Goal: Check status: Check status

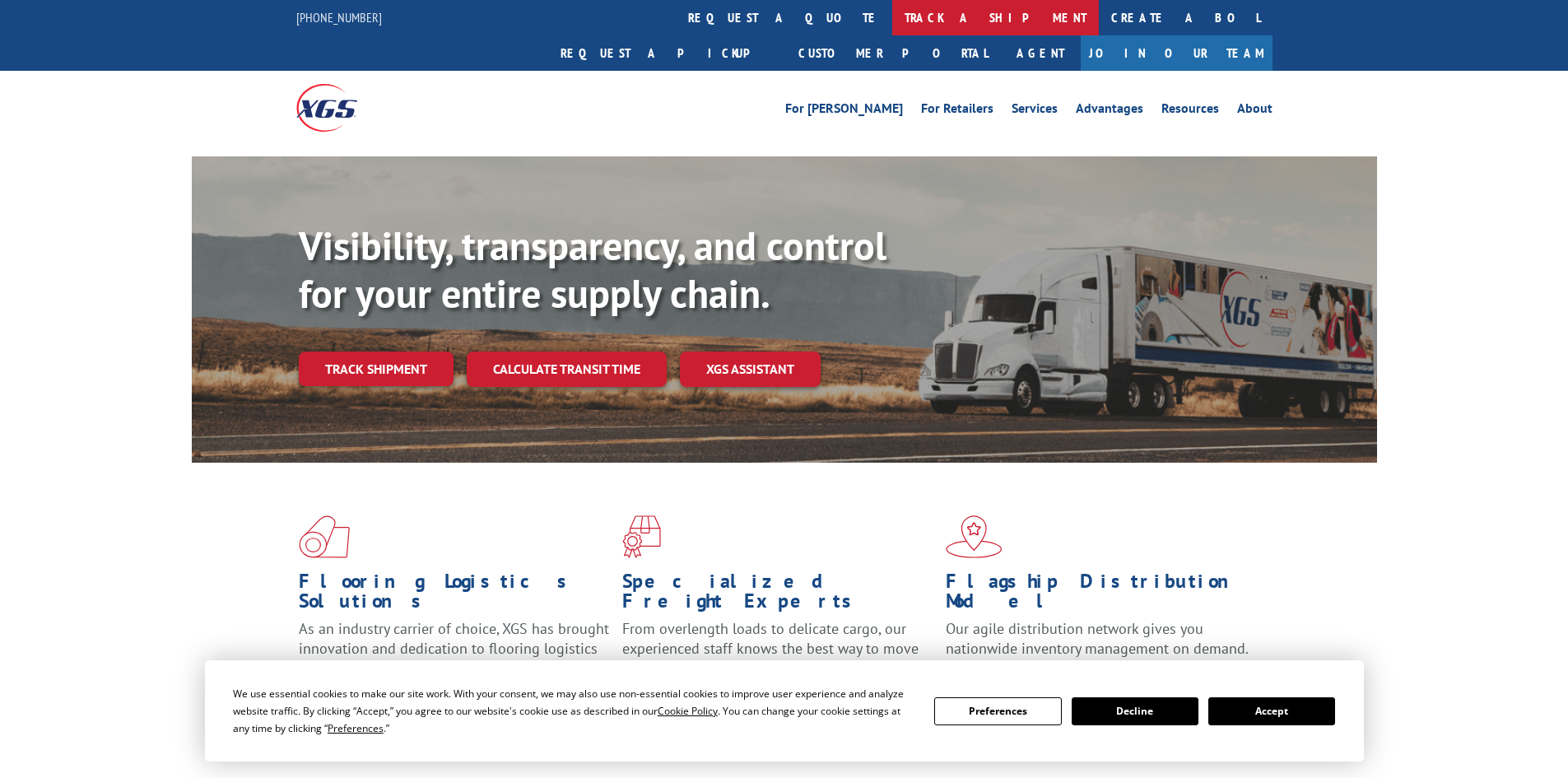
click at [892, 16] on link "track a shipment" at bounding box center [995, 17] width 206 height 36
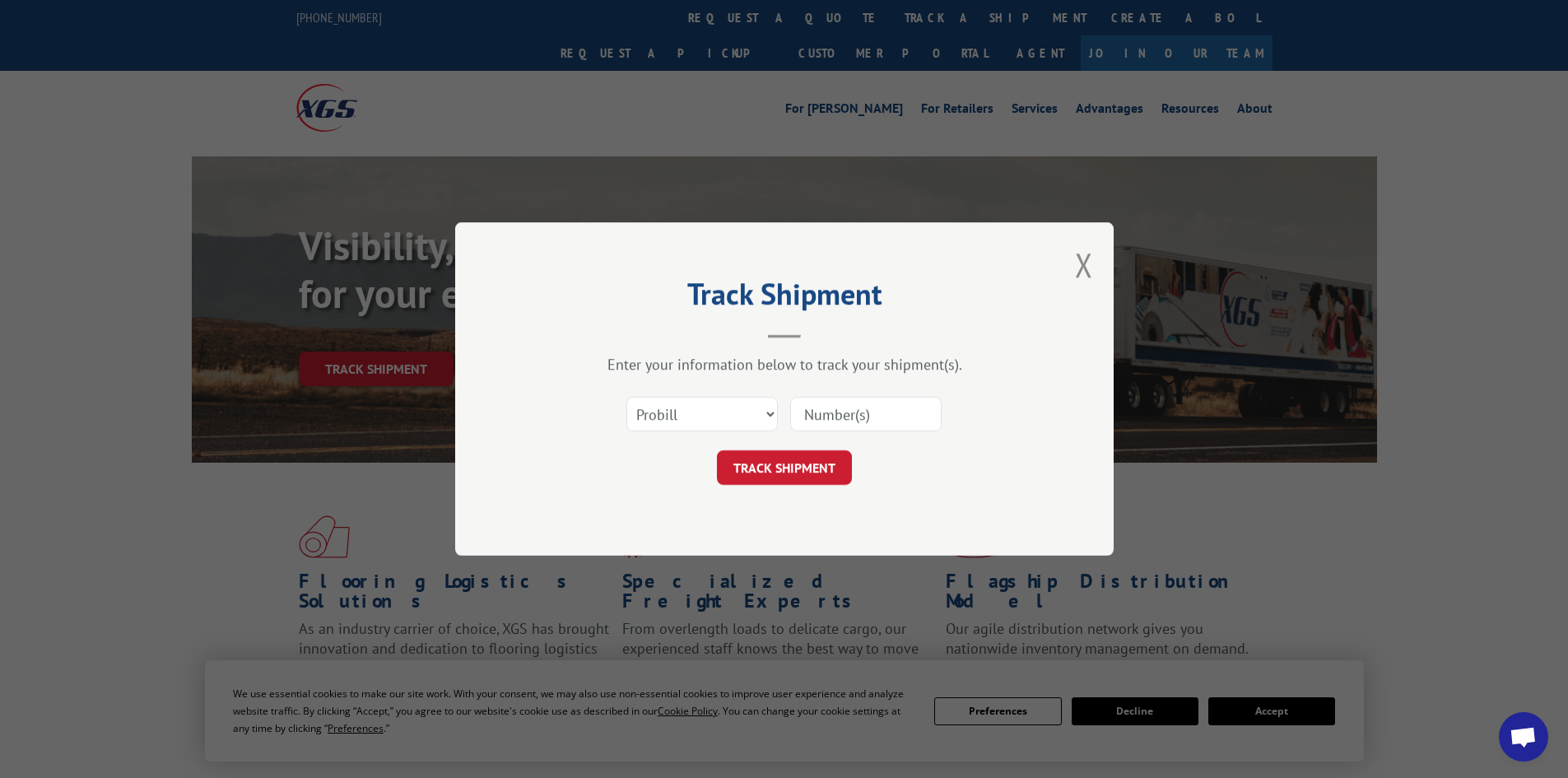
click at [838, 409] on input at bounding box center [866, 415] width 152 height 35
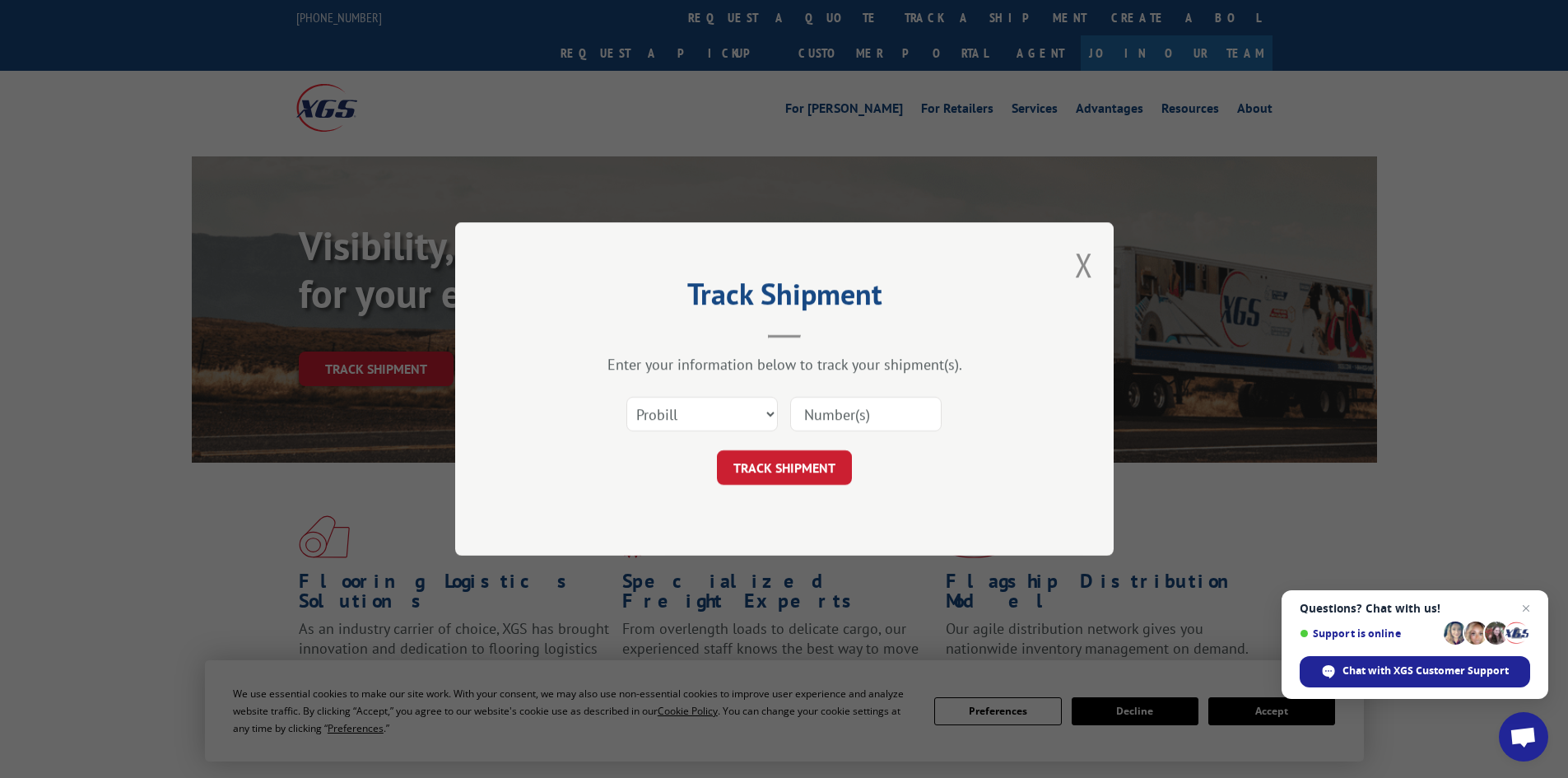
paste input "263015250922"
type input "263015250922"
click button "TRACK SHIPMENT" at bounding box center [784, 468] width 135 height 35
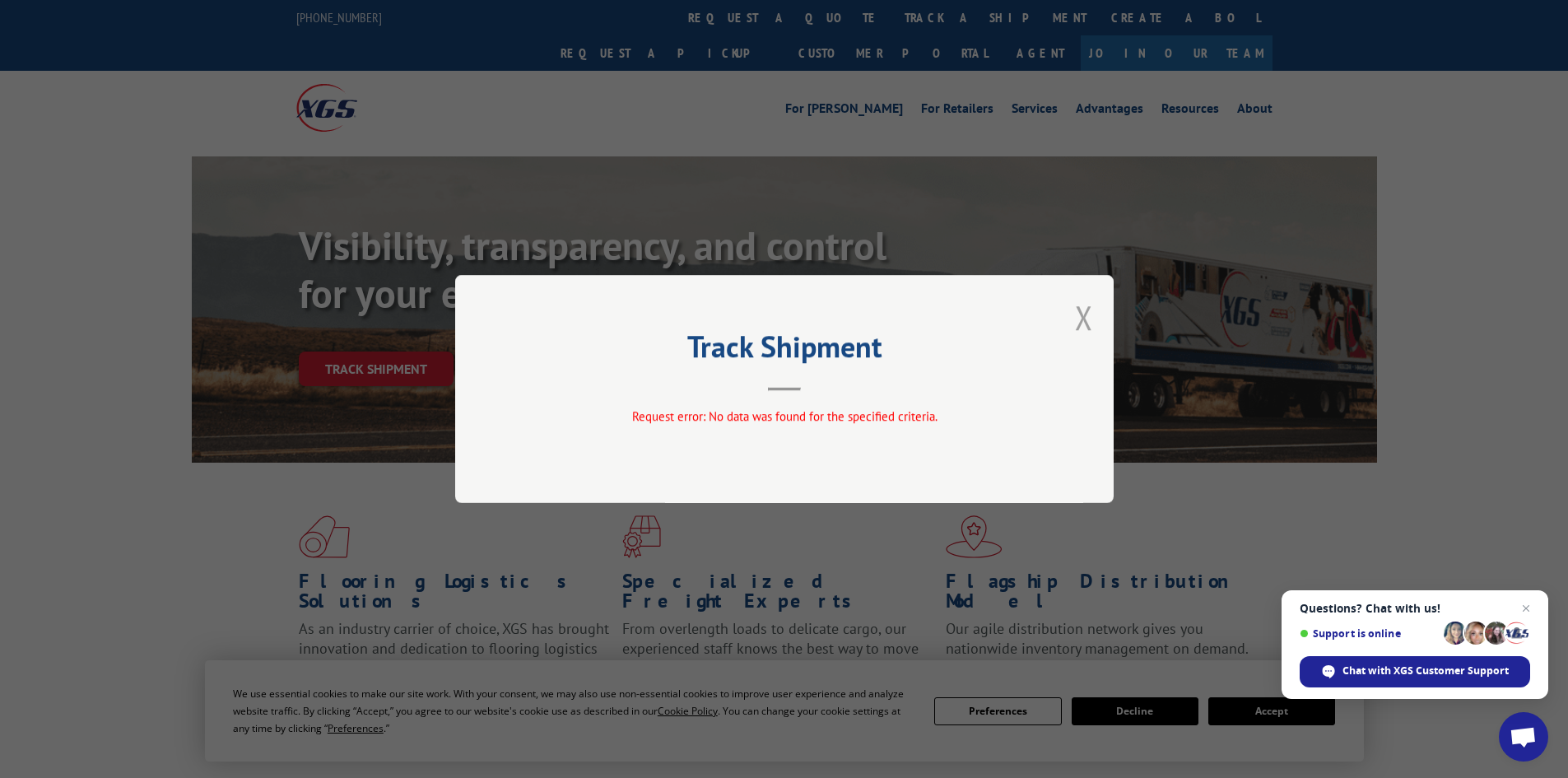
click at [1083, 319] on button "Close modal" at bounding box center [1084, 318] width 18 height 44
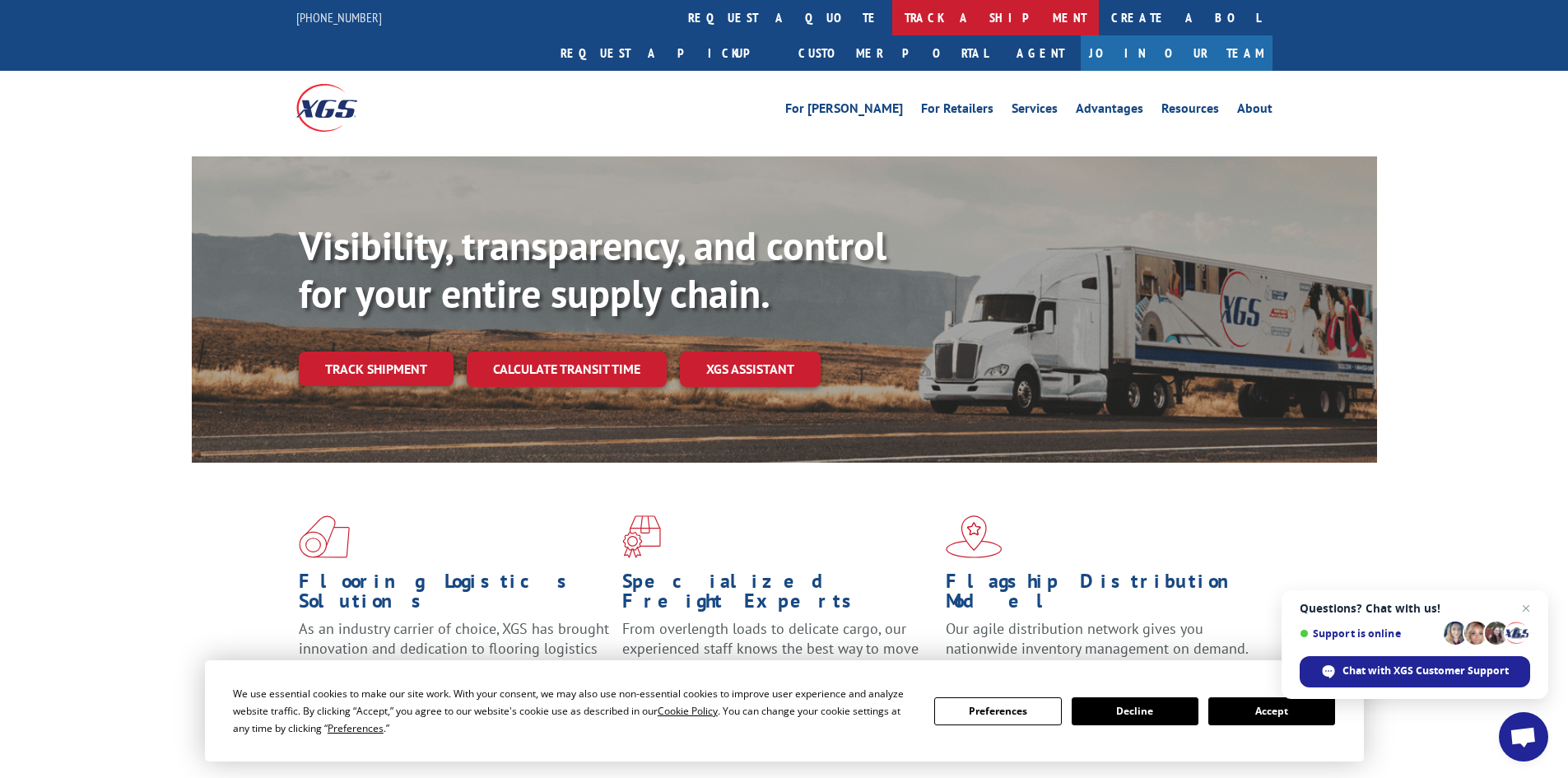
drag, startPoint x: 739, startPoint y: 20, endPoint x: 658, endPoint y: 283, distance: 275.2
click at [892, 19] on link "track a shipment" at bounding box center [995, 17] width 206 height 36
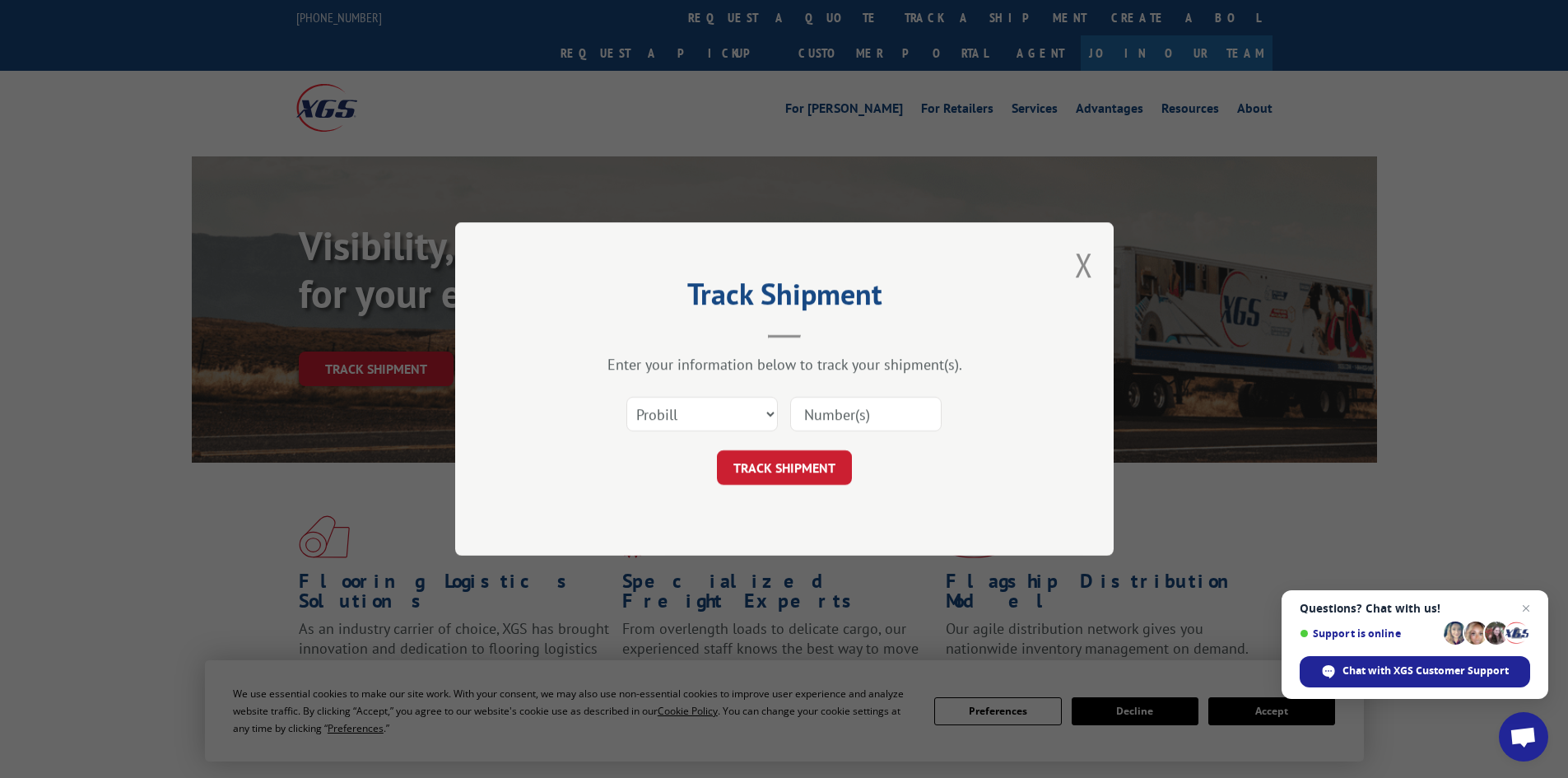
click at [848, 412] on input at bounding box center [866, 415] width 152 height 35
paste input "263015250922"
type input "263015250922"
click at [766, 464] on button "TRACK SHIPMENT" at bounding box center [784, 468] width 135 height 35
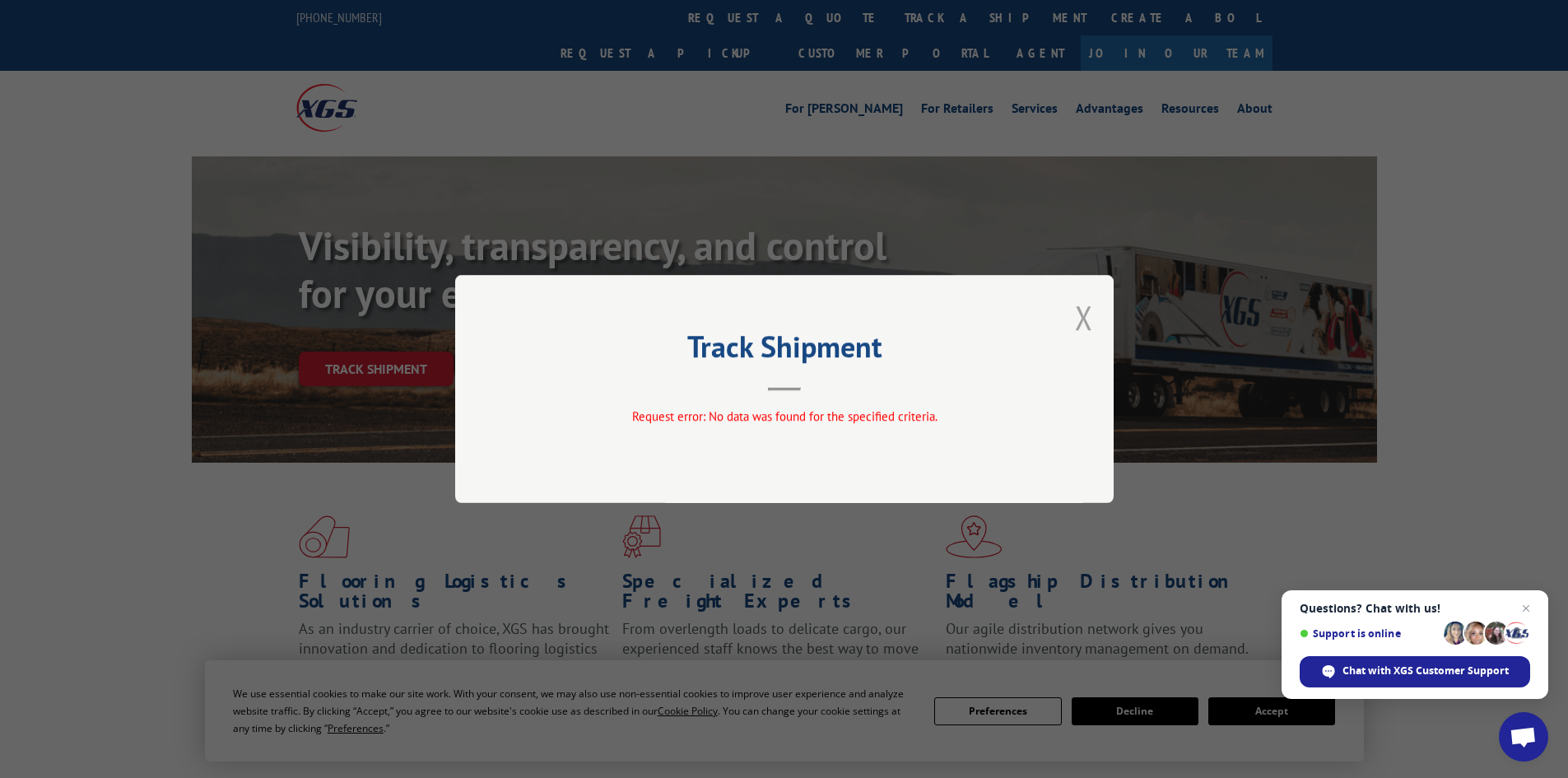
click at [1083, 312] on button "Close modal" at bounding box center [1084, 318] width 18 height 44
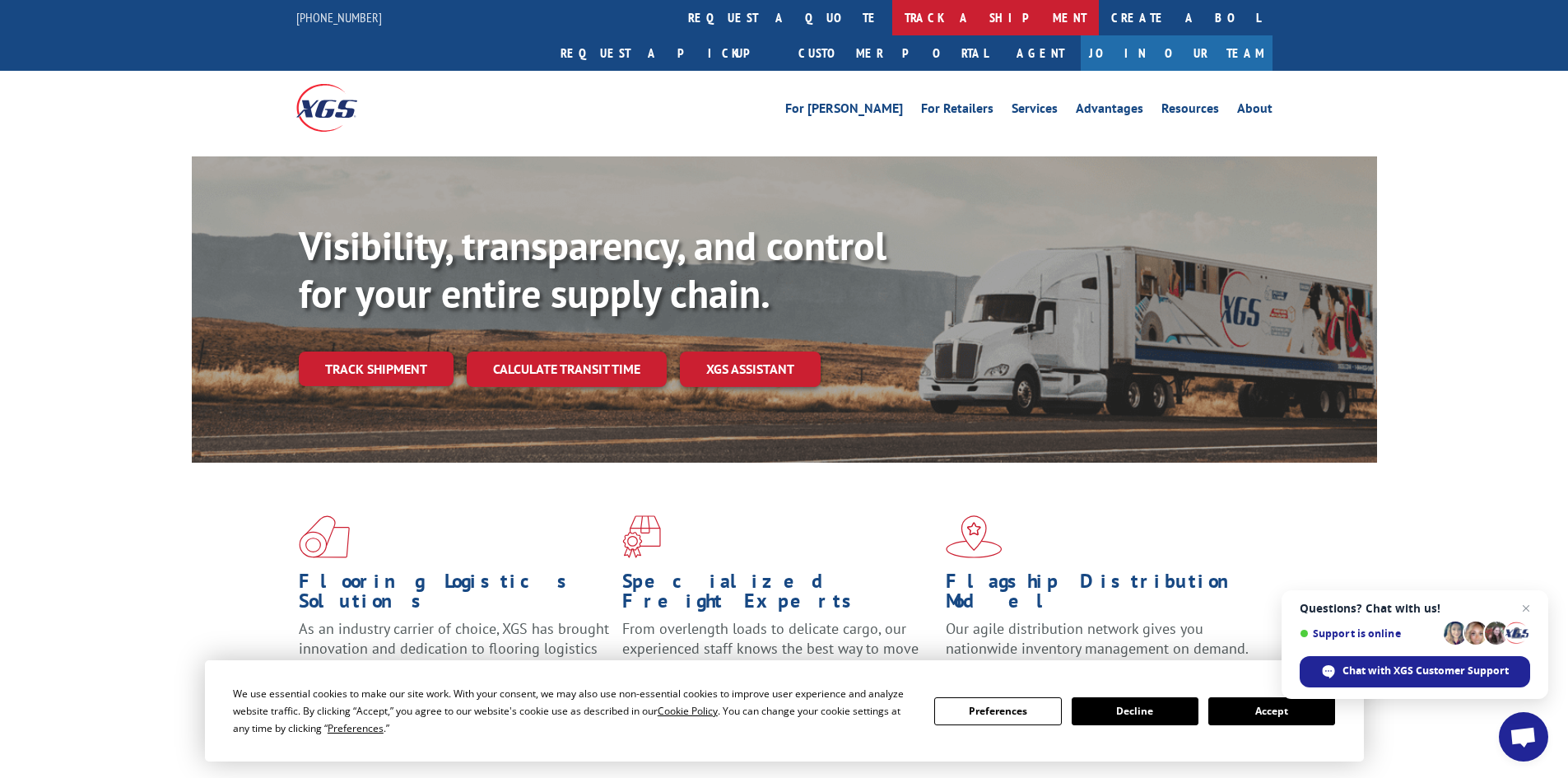
drag, startPoint x: 720, startPoint y: 12, endPoint x: 522, endPoint y: 321, distance: 367.0
click at [892, 13] on link "track a shipment" at bounding box center [995, 17] width 206 height 36
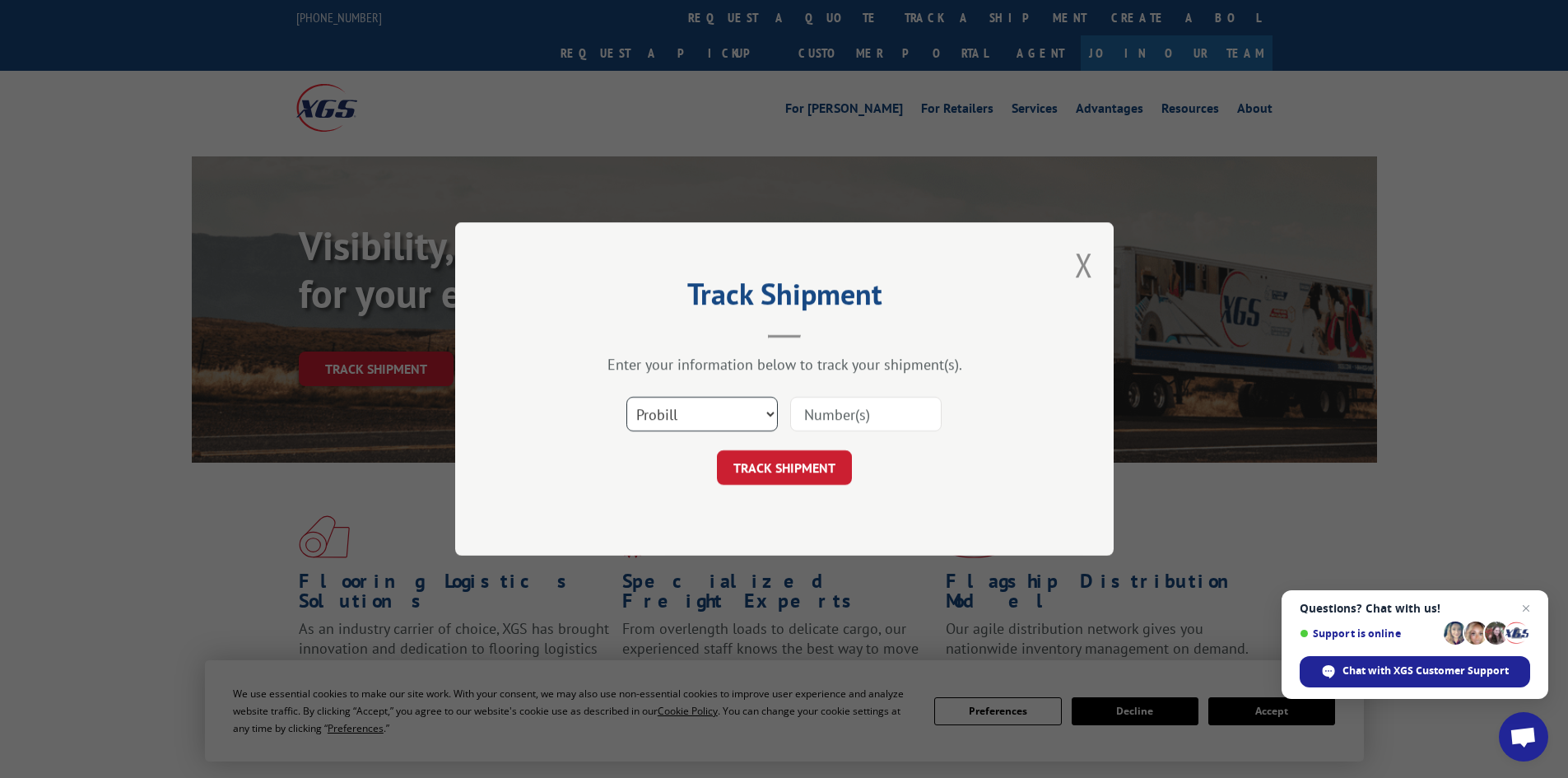
click at [742, 415] on select "Select category... Probill BOL PO" at bounding box center [702, 415] width 152 height 35
select select "bol"
click at [626, 397] on select "Select category... Probill BOL PO" at bounding box center [702, 415] width 152 height 35
click at [817, 410] on input at bounding box center [866, 415] width 152 height 35
paste input "466447"
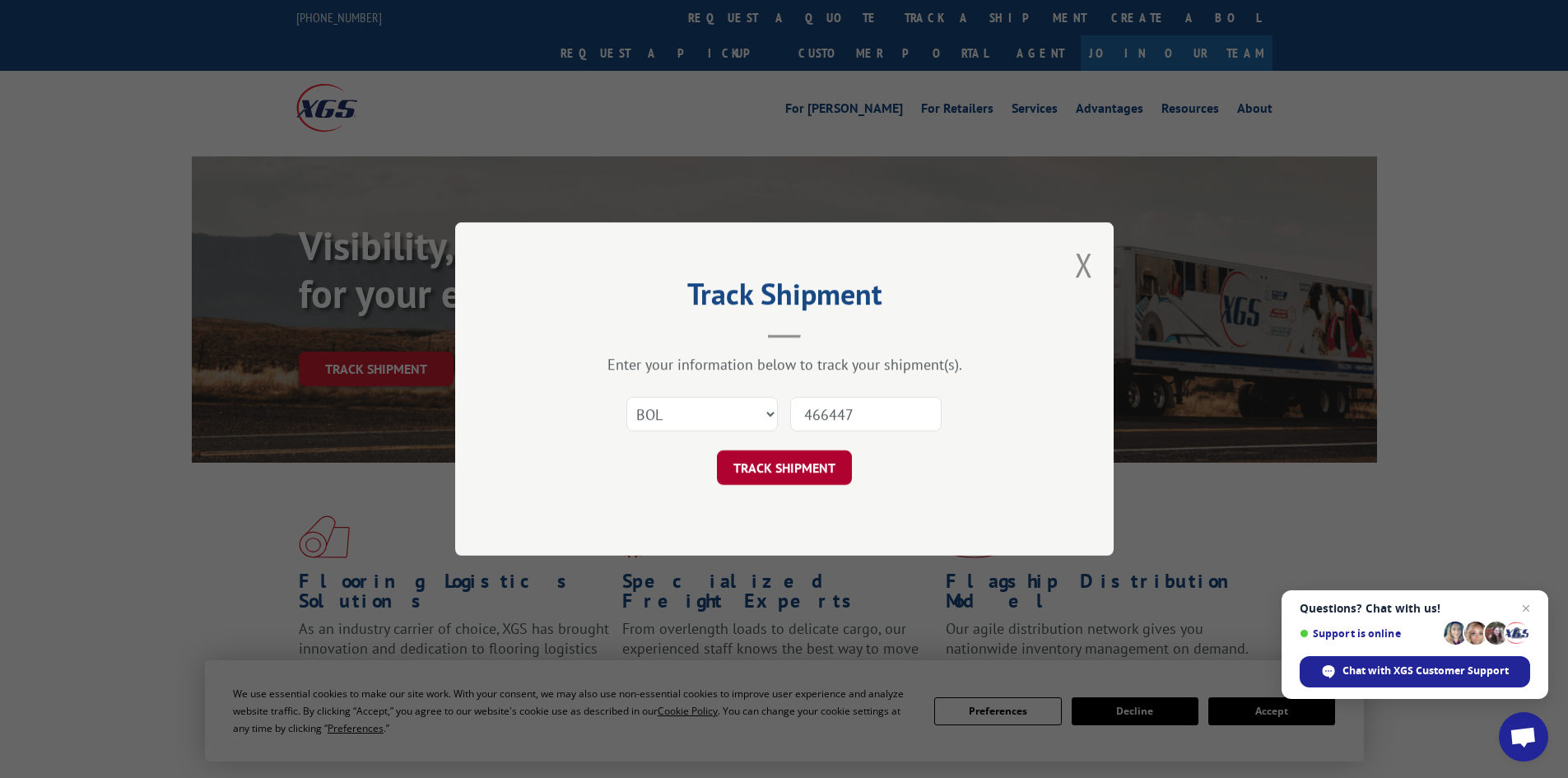
type input "466447"
click at [786, 469] on button "TRACK SHIPMENT" at bounding box center [784, 468] width 135 height 35
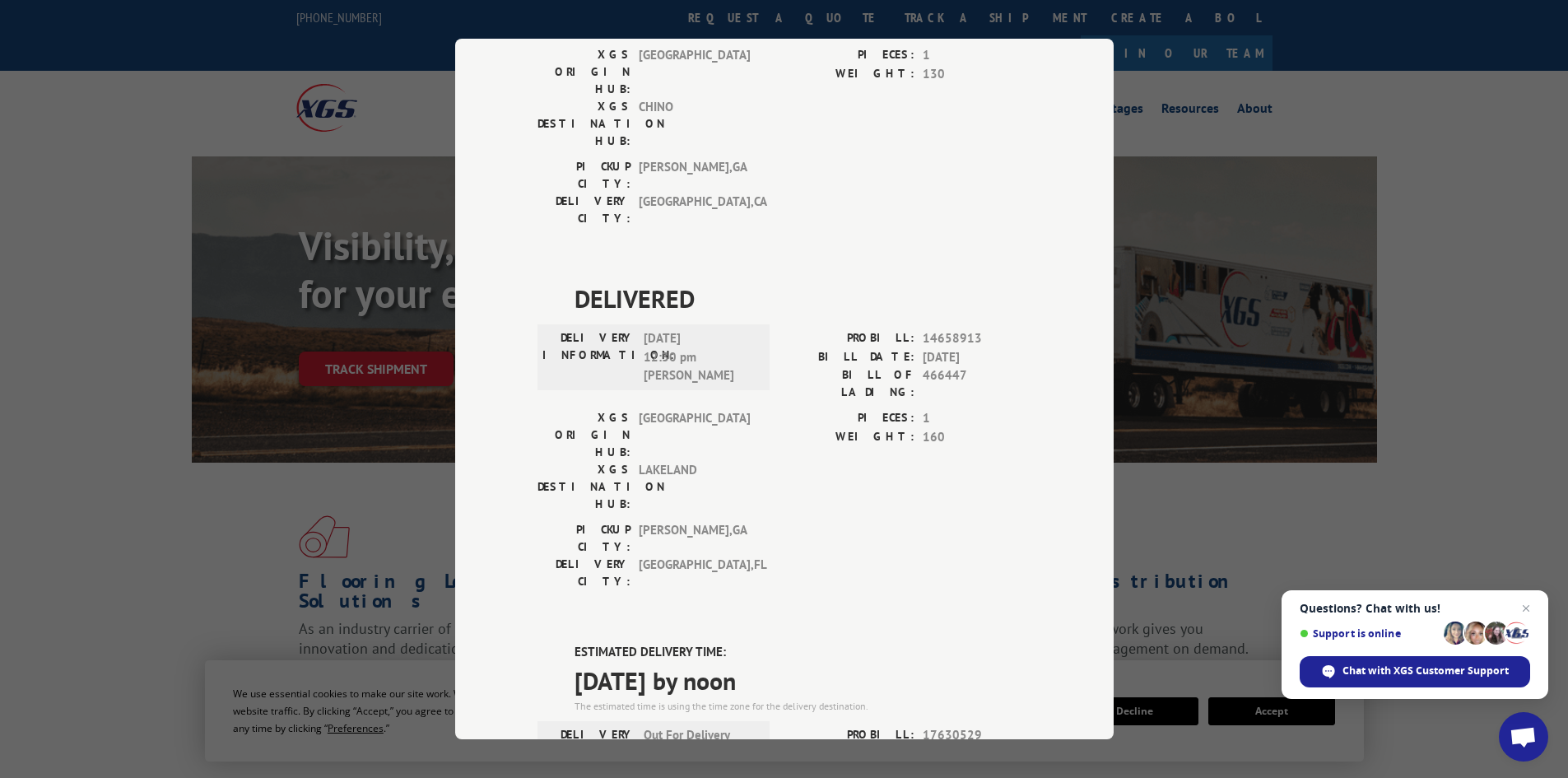
scroll to position [942, 0]
